Goal: Information Seeking & Learning: Check status

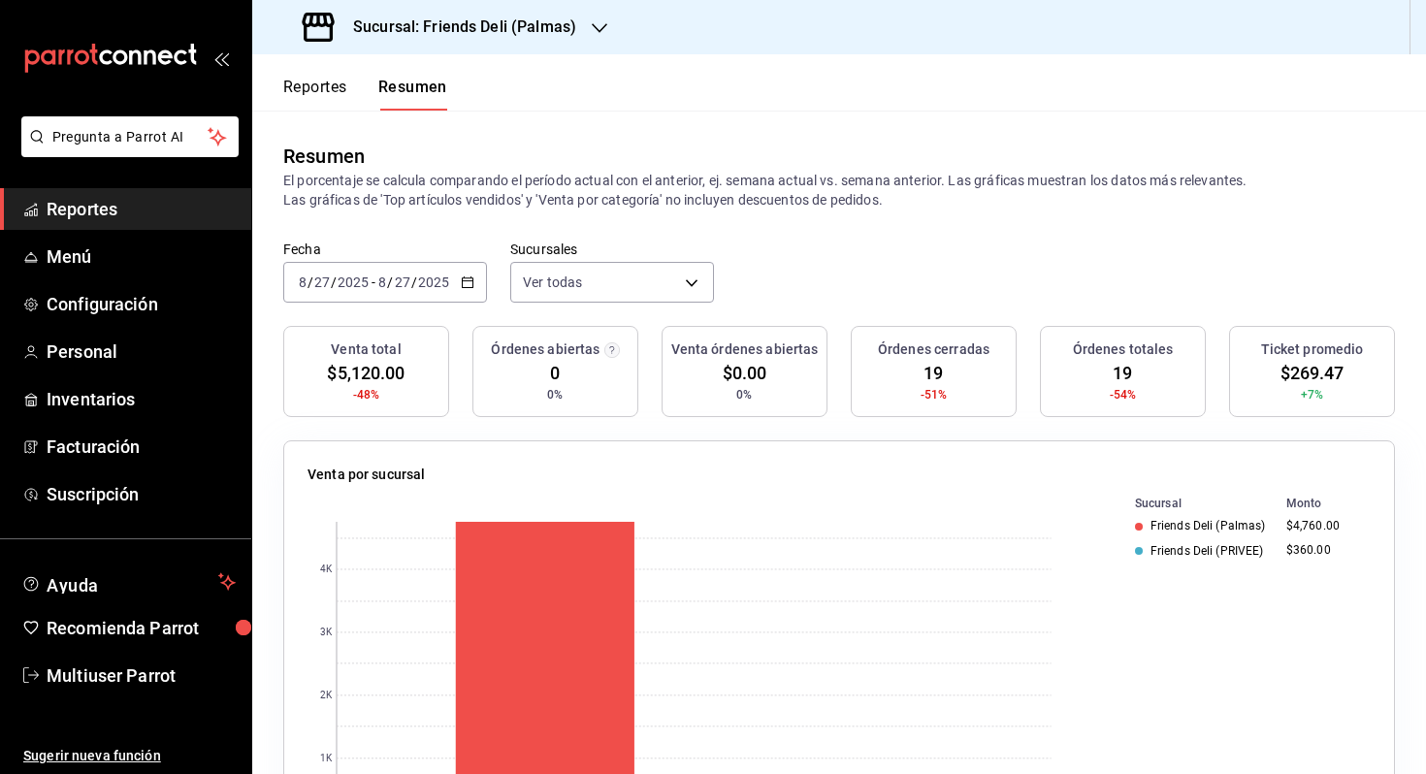
click at [427, 276] on input "2025" at bounding box center [433, 282] width 33 height 16
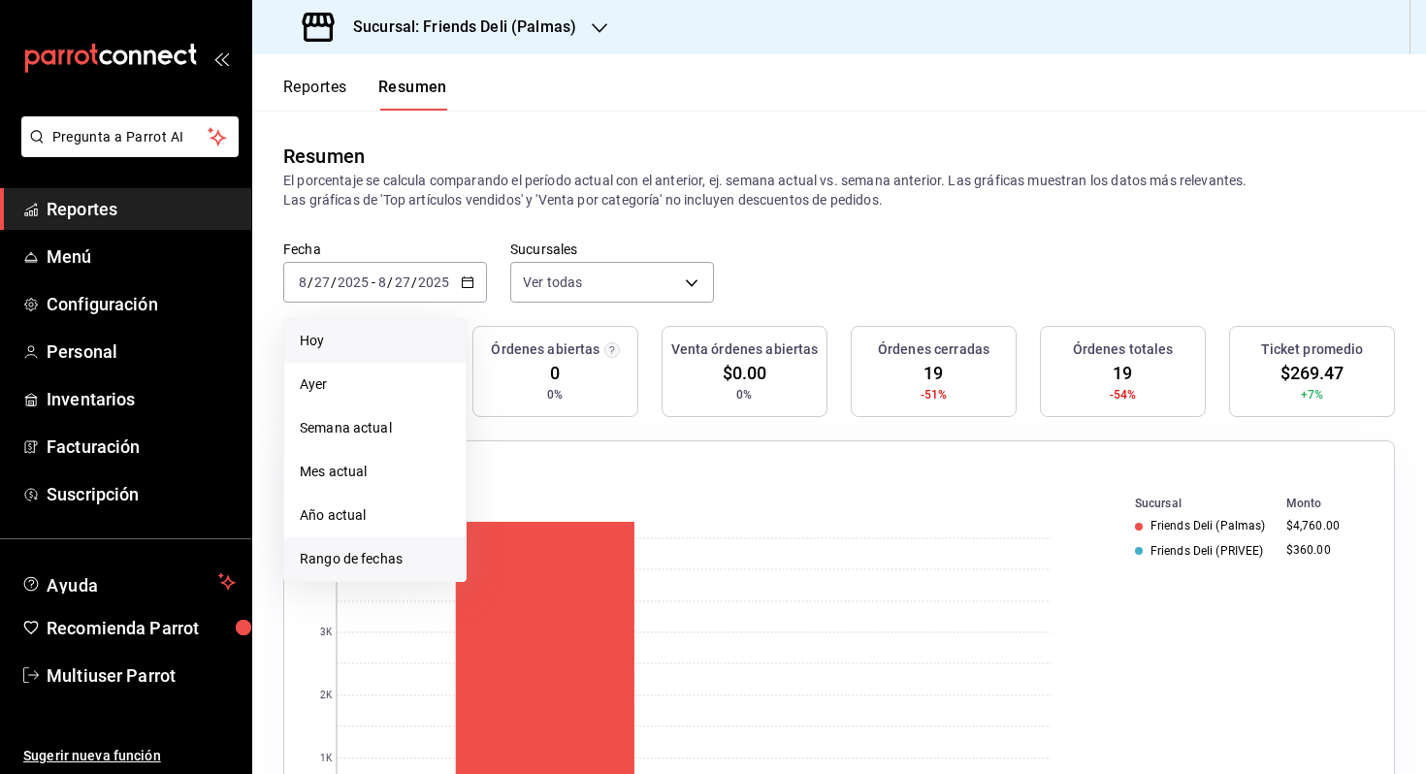
click at [399, 555] on span "Rango de fechas" at bounding box center [375, 559] width 150 height 20
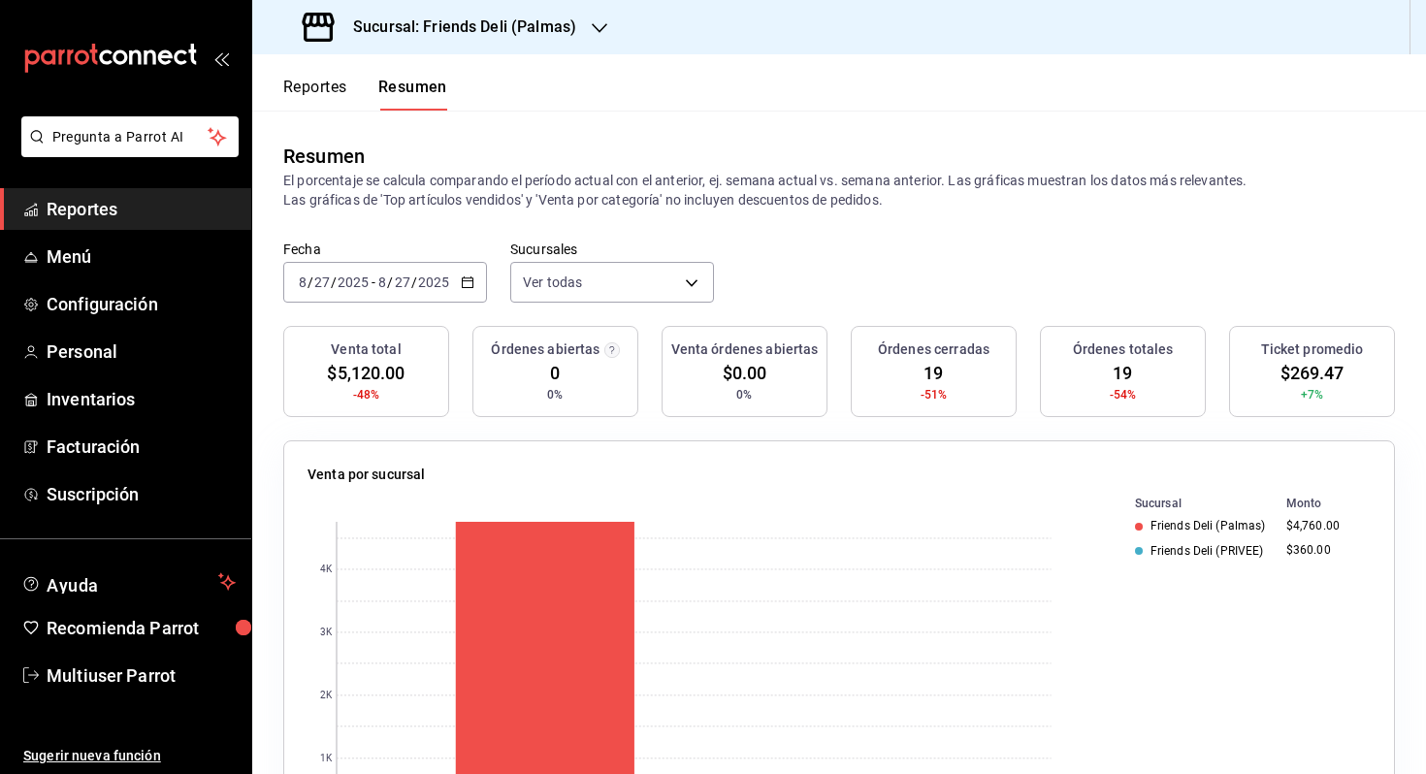
click at [339, 87] on button "Reportes" at bounding box center [315, 94] width 64 height 33
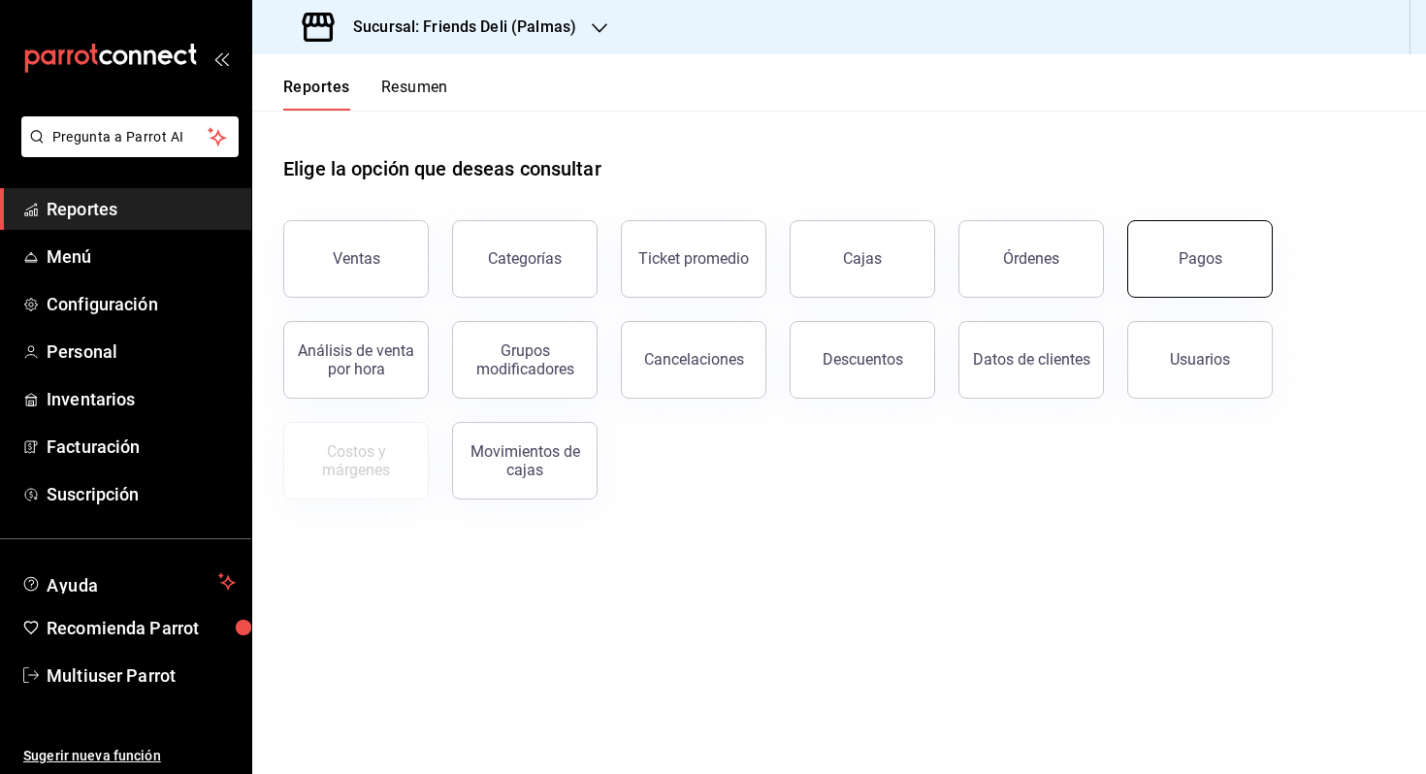
click at [1208, 260] on div "Pagos" at bounding box center [1200, 258] width 44 height 18
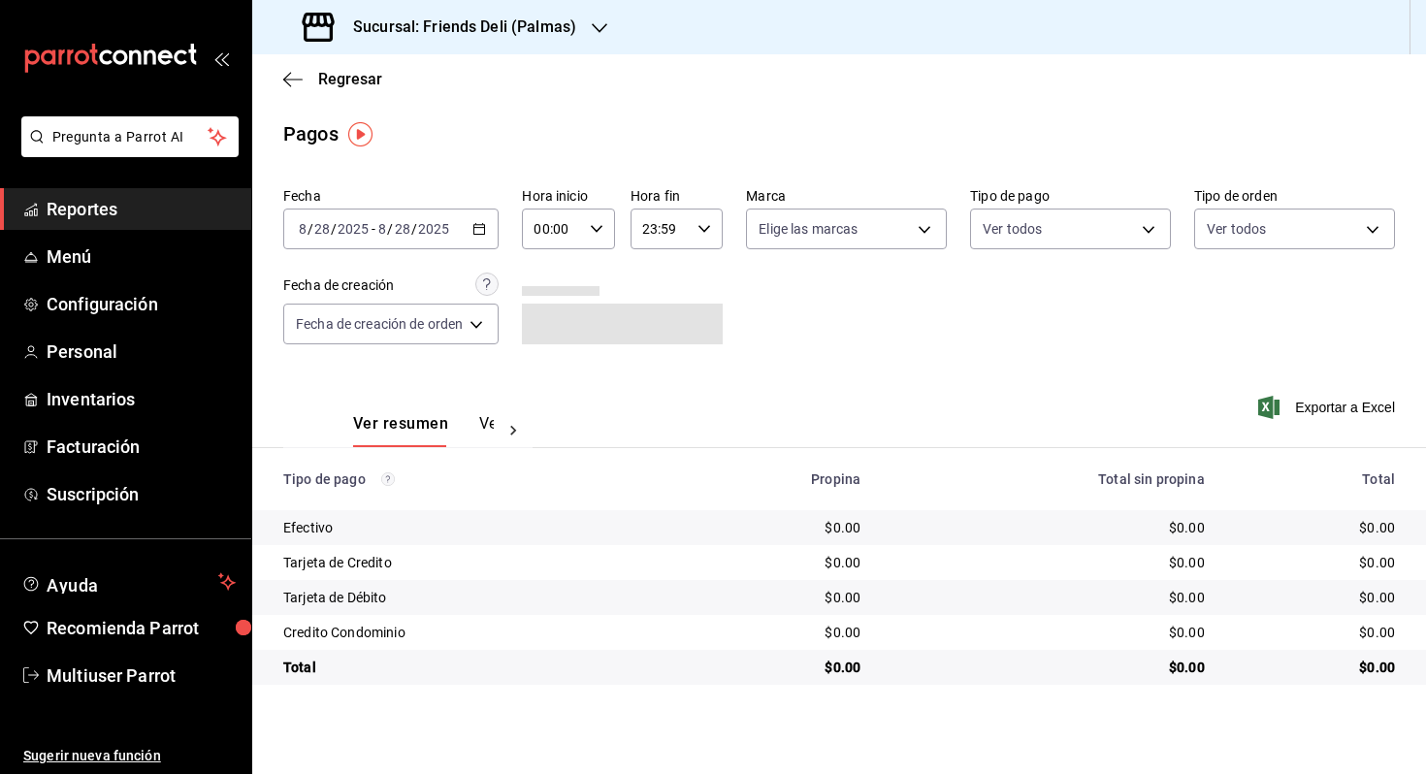
click at [460, 234] on div "[DATE] [DATE] - [DATE] [DATE]" at bounding box center [390, 228] width 215 height 41
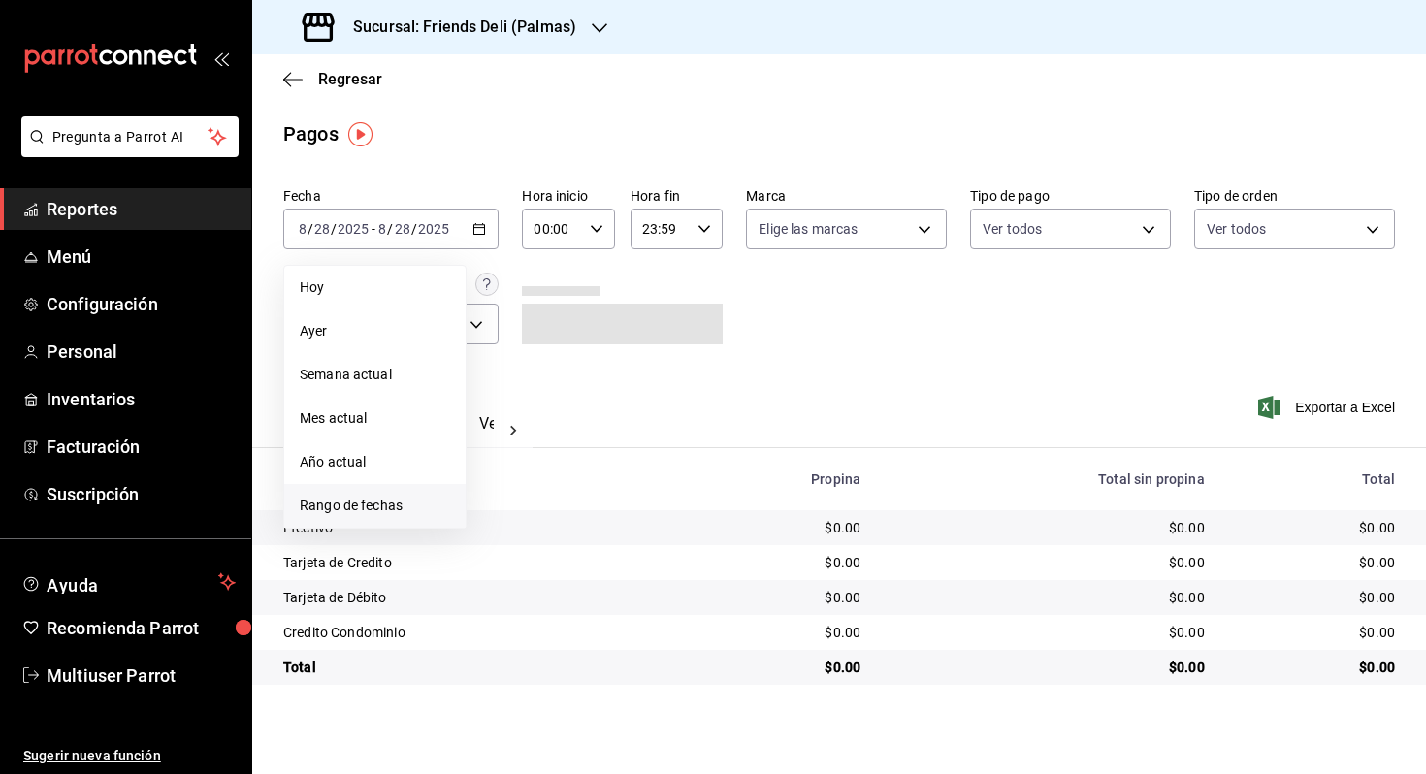
click at [410, 515] on span "Rango de fechas" at bounding box center [375, 506] width 150 height 20
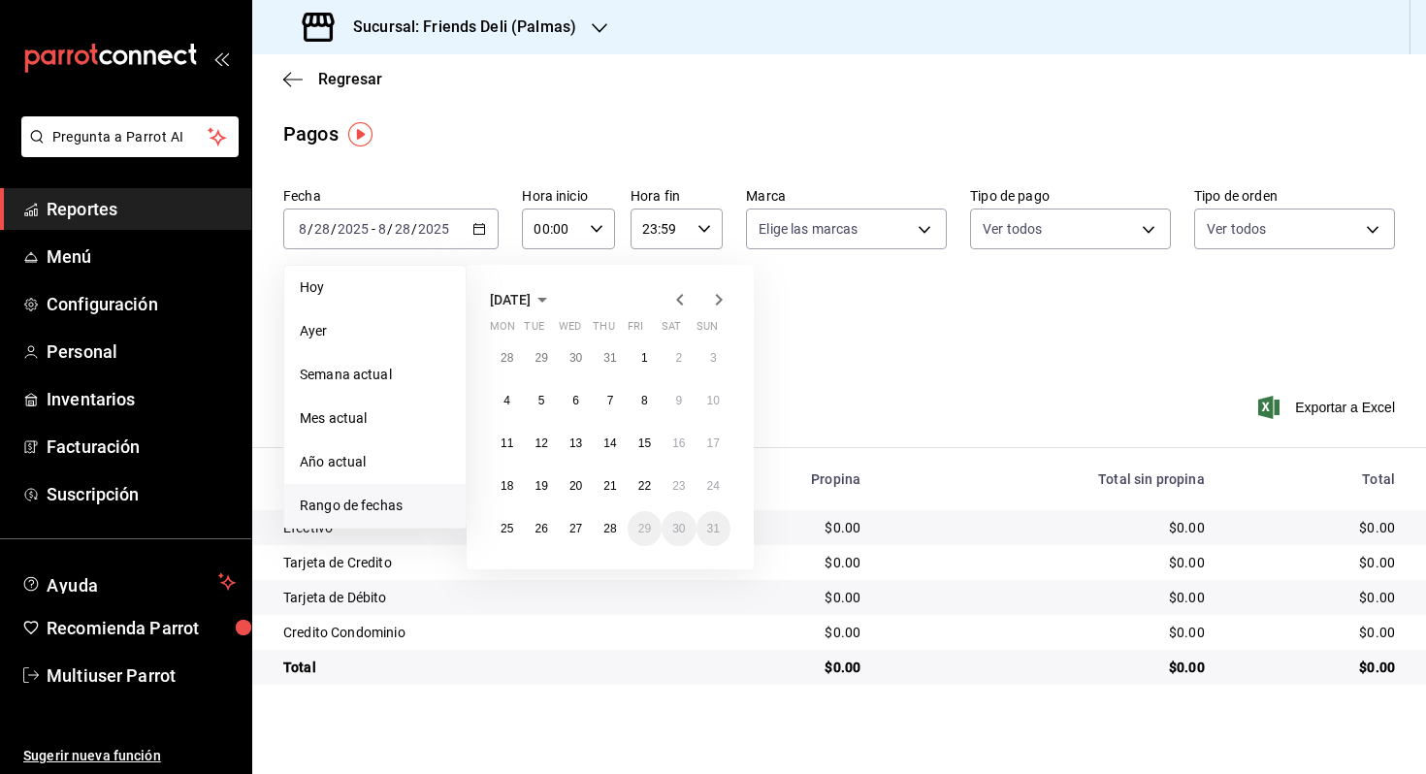
click at [677, 304] on icon "button" at bounding box center [679, 299] width 23 height 23
click at [717, 296] on icon "button" at bounding box center [719, 300] width 7 height 12
click at [624, 489] on button "21" at bounding box center [610, 485] width 34 height 35
click at [722, 488] on button "24" at bounding box center [713, 485] width 34 height 35
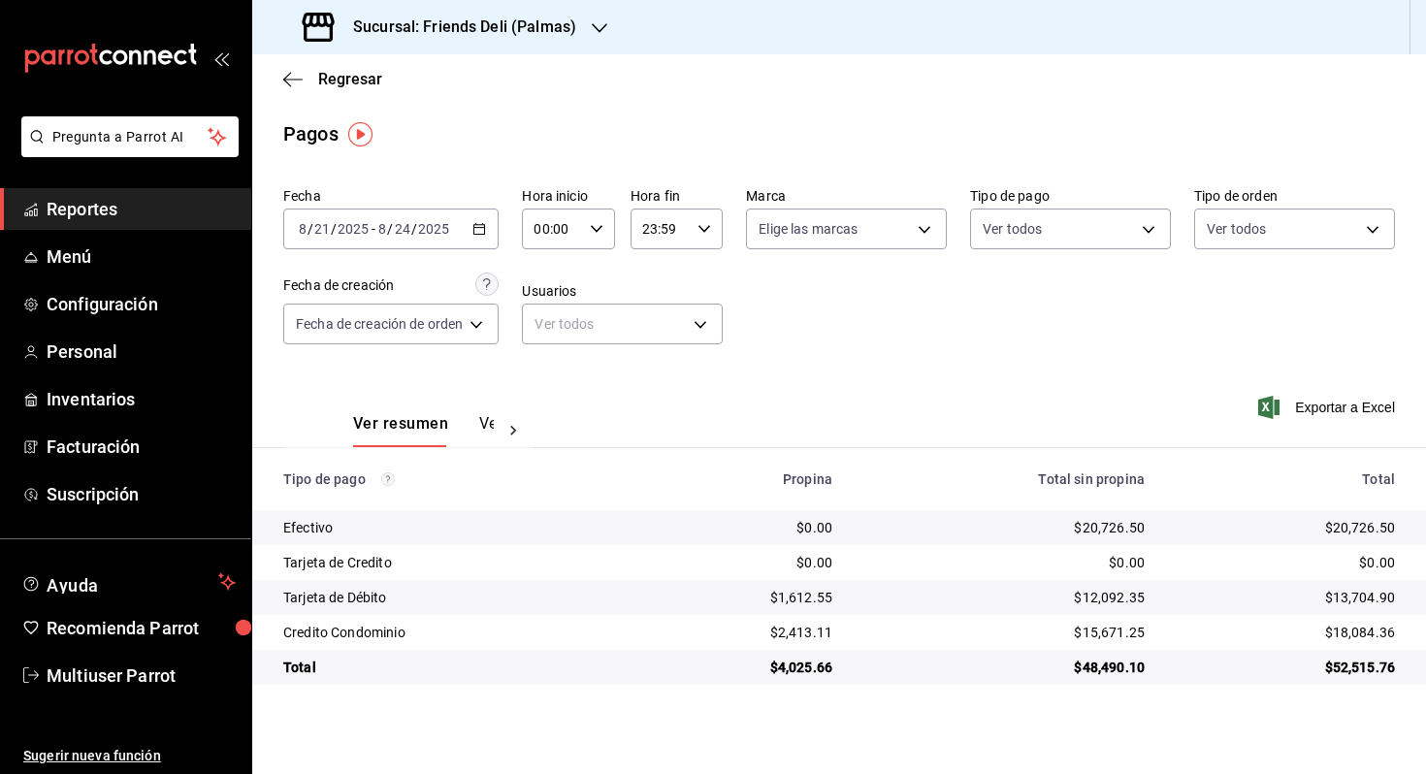
click at [474, 233] on icon "button" at bounding box center [479, 229] width 14 height 14
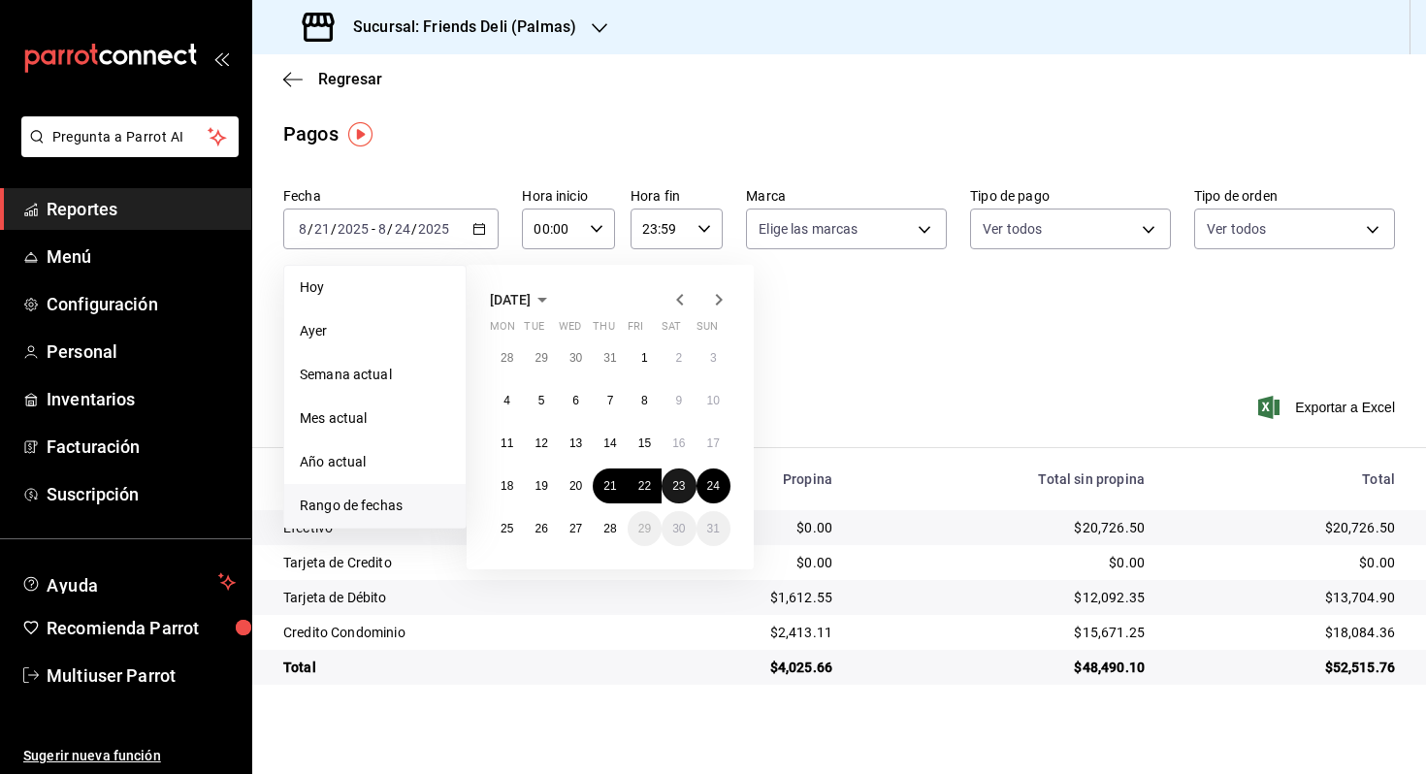
click at [679, 486] on abbr "23" at bounding box center [678, 486] width 13 height 14
click at [713, 486] on abbr "24" at bounding box center [713, 486] width 13 height 14
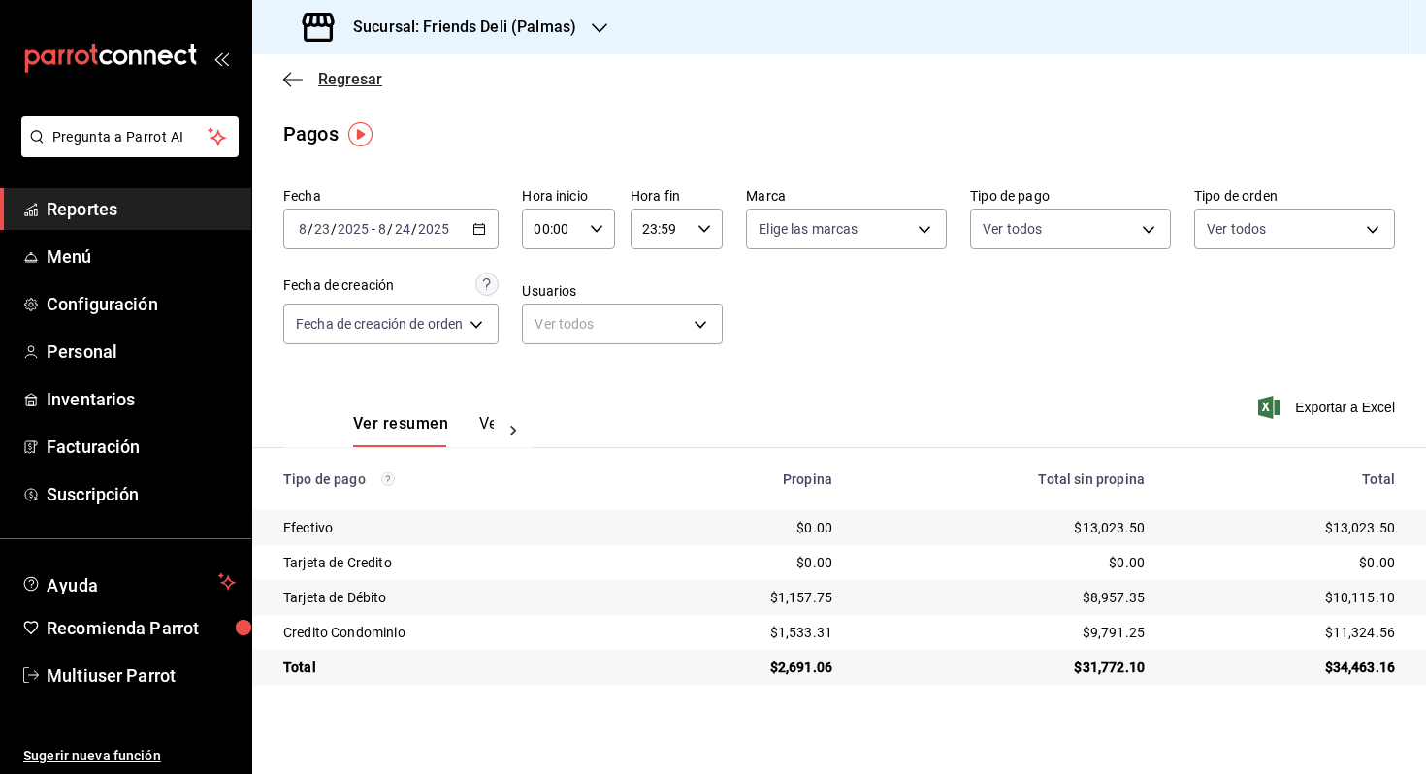
click at [333, 79] on span "Regresar" at bounding box center [350, 79] width 64 height 18
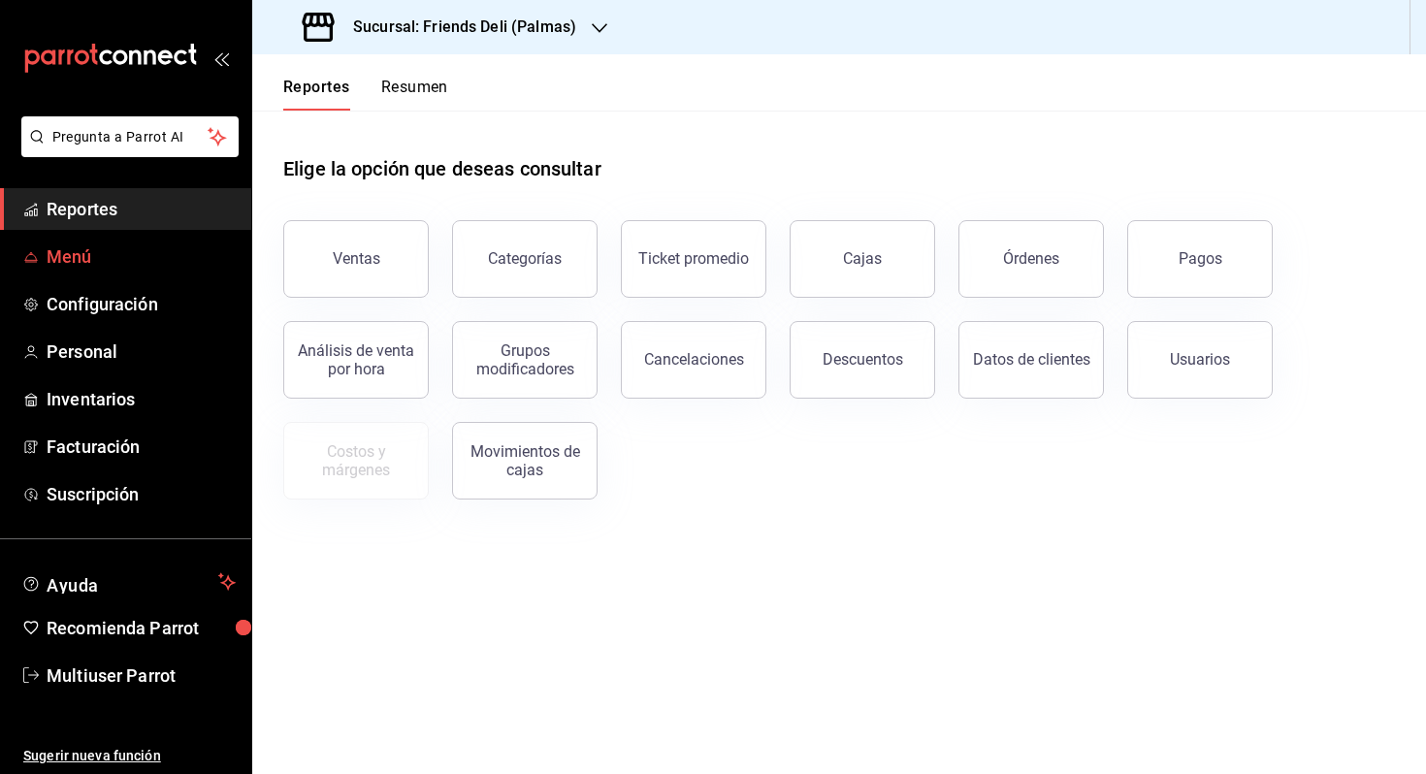
click at [99, 251] on span "Menú" at bounding box center [141, 256] width 189 height 26
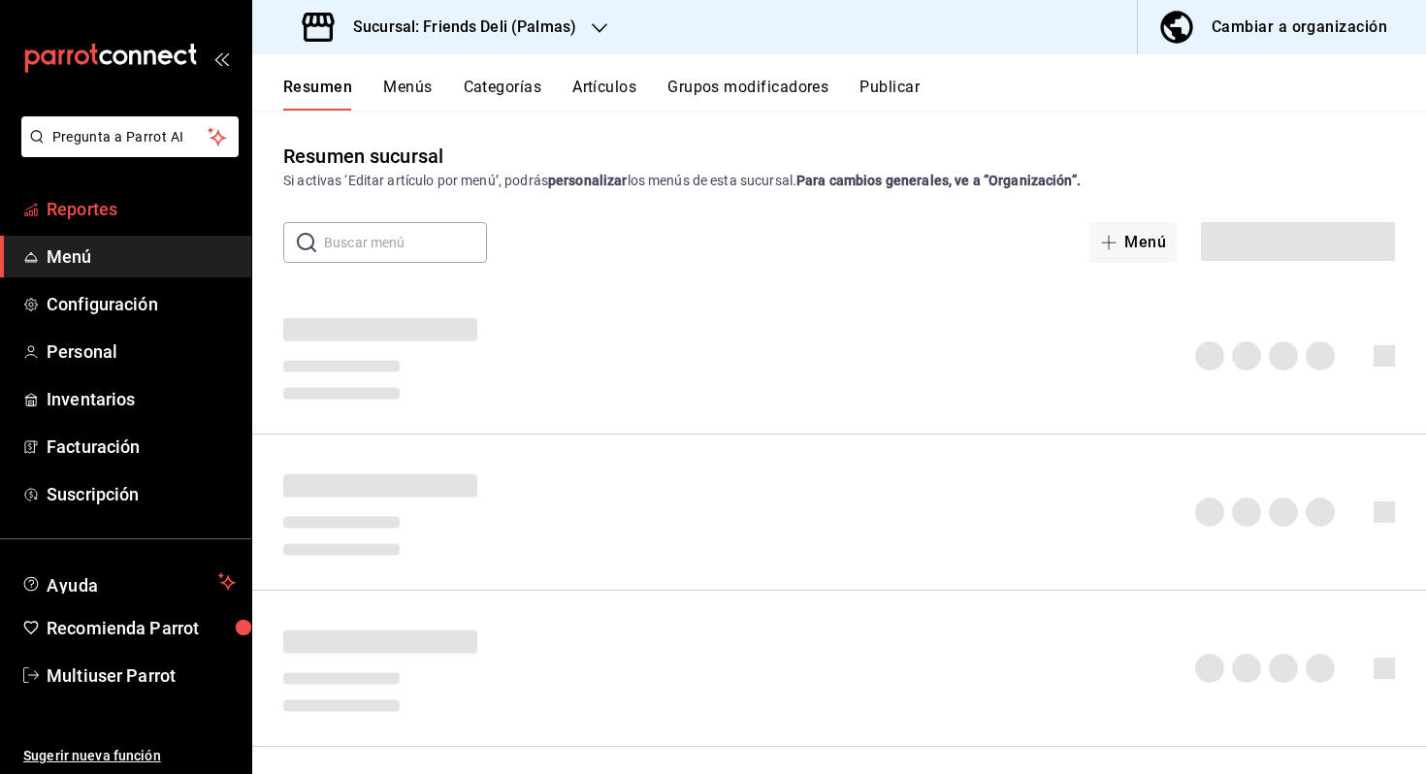
click at [122, 215] on span "Reportes" at bounding box center [141, 209] width 189 height 26
